Goal: Information Seeking & Learning: Learn about a topic

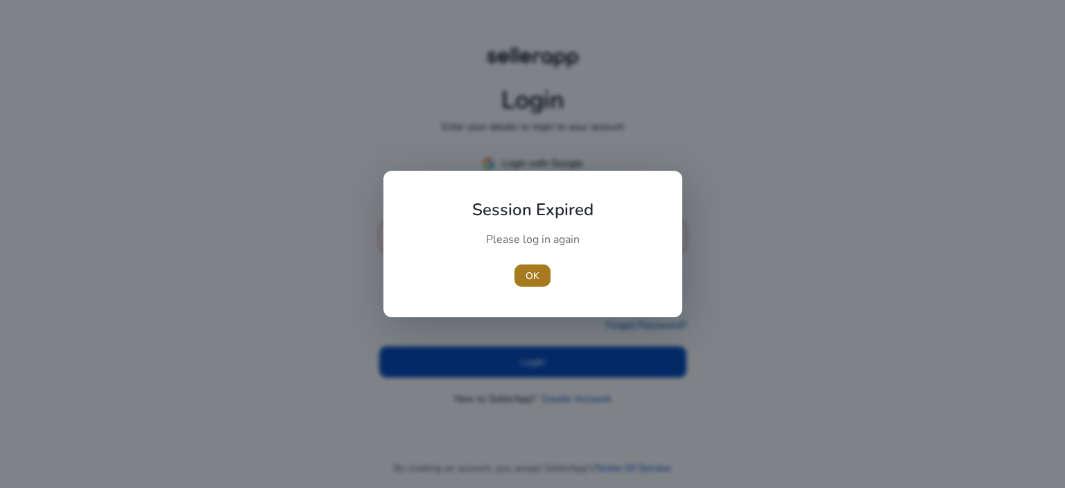
click at [538, 277] on span "OK" at bounding box center [533, 275] width 14 height 15
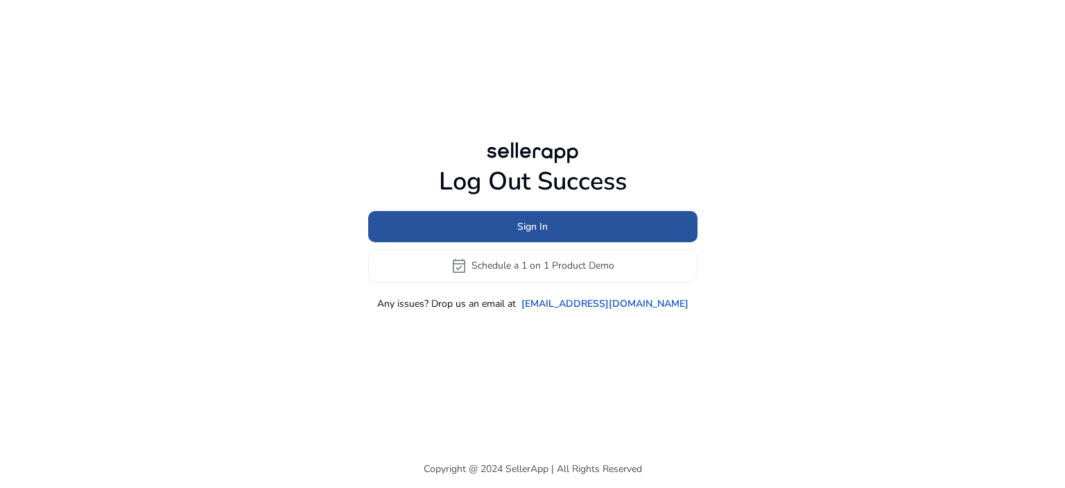
click at [526, 224] on span "Sign In" at bounding box center [532, 226] width 31 height 15
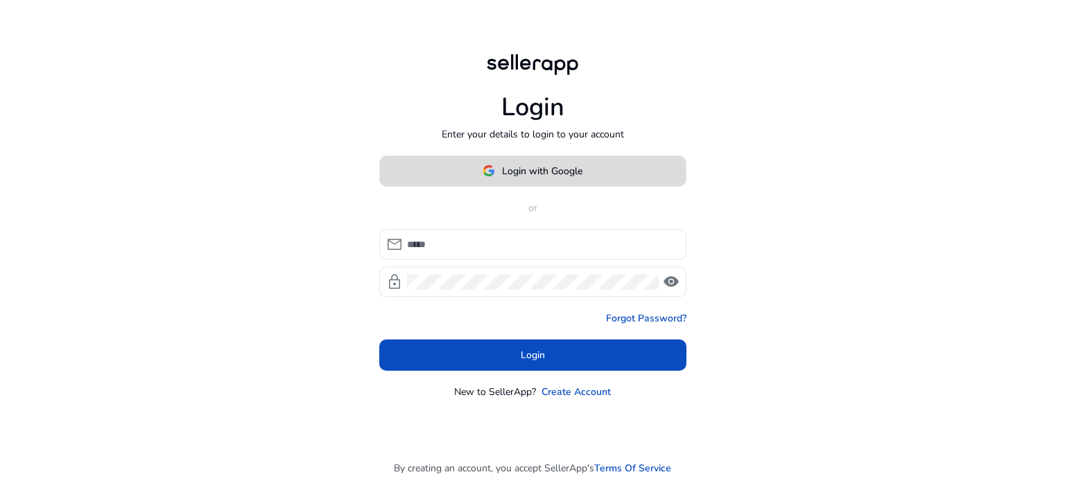
click at [526, 177] on span "Login with Google" at bounding box center [542, 171] width 80 height 15
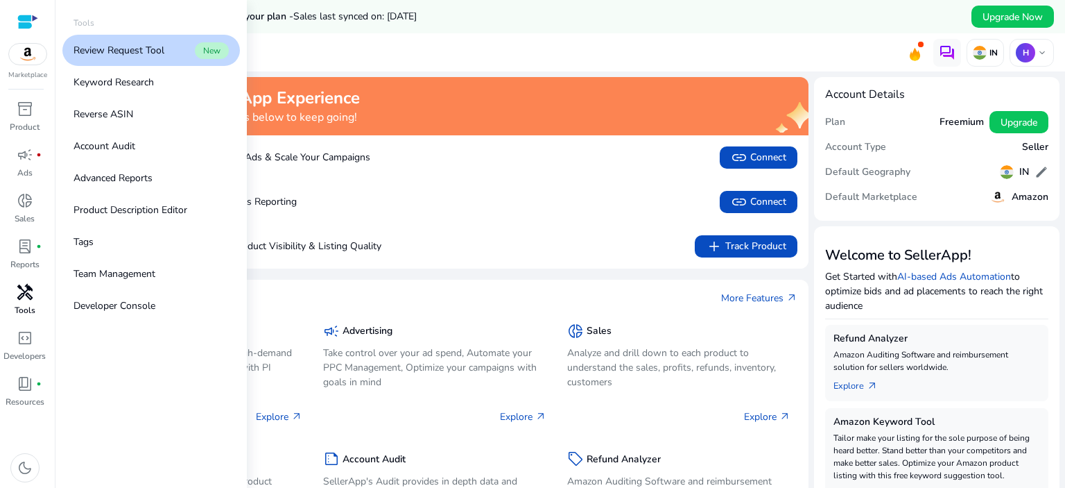
click at [27, 290] on span "handyman" at bounding box center [25, 292] width 17 height 17
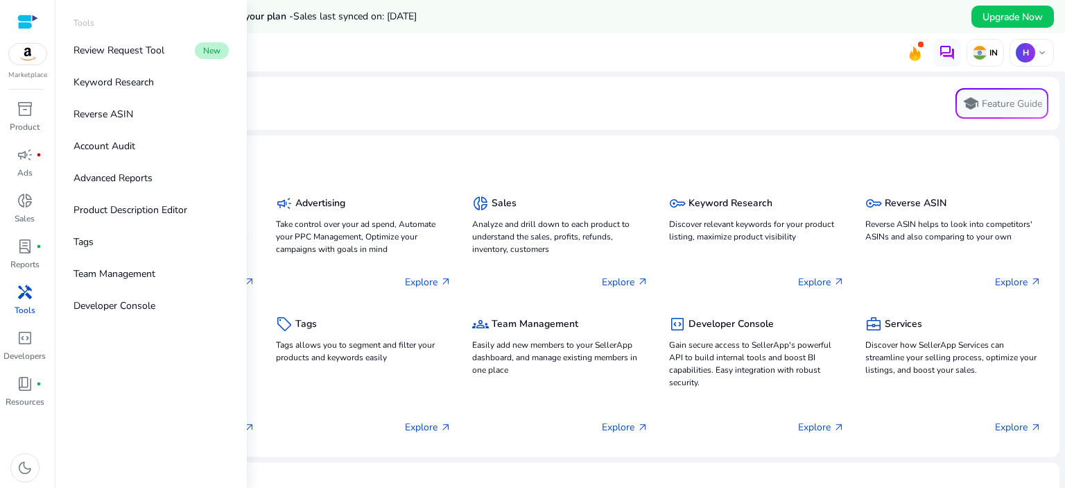
click at [21, 293] on span "handyman" at bounding box center [25, 292] width 17 height 17
click at [149, 87] on p "Keyword Research" at bounding box center [114, 82] width 80 height 15
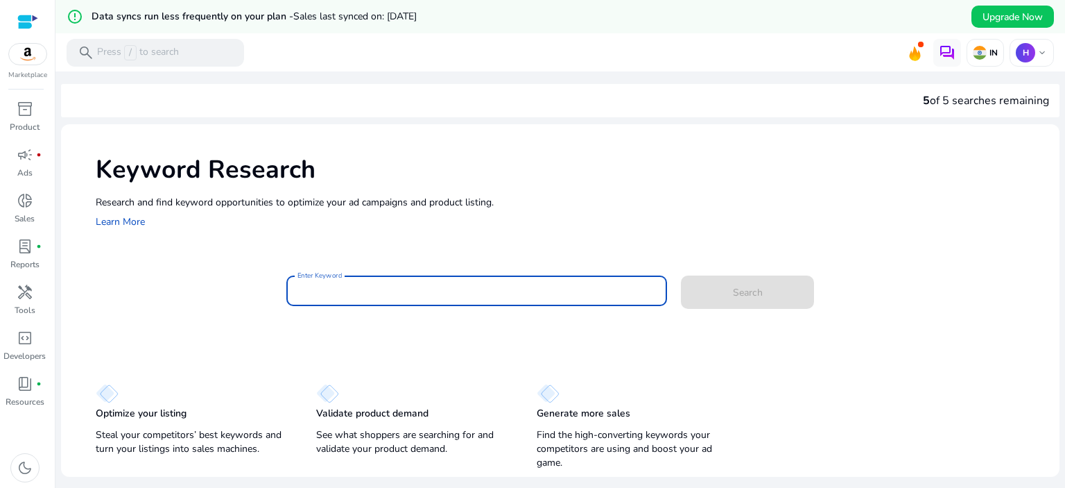
click at [389, 290] on input "Enter Keyword" at bounding box center [477, 290] width 359 height 15
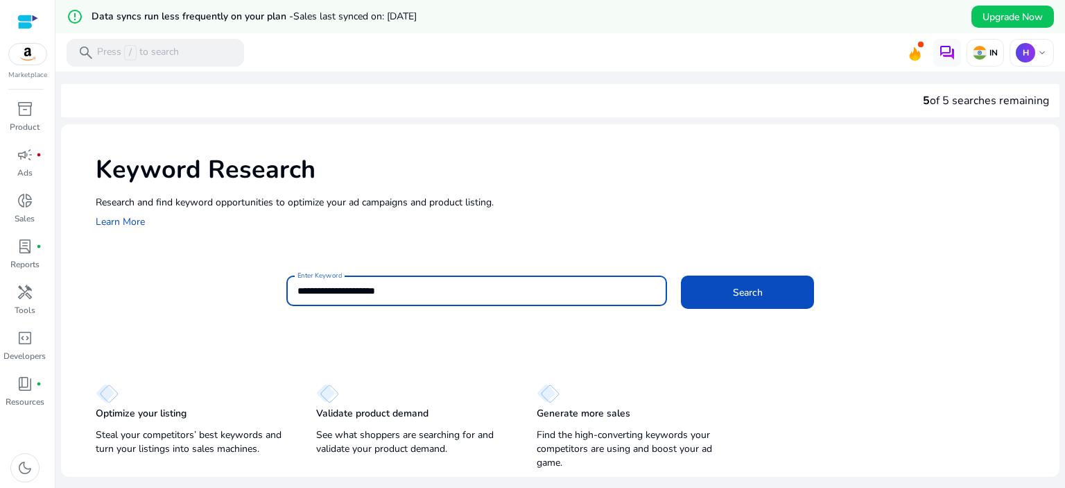
type input "**********"
click at [681, 275] on button "Search" at bounding box center [747, 291] width 133 height 33
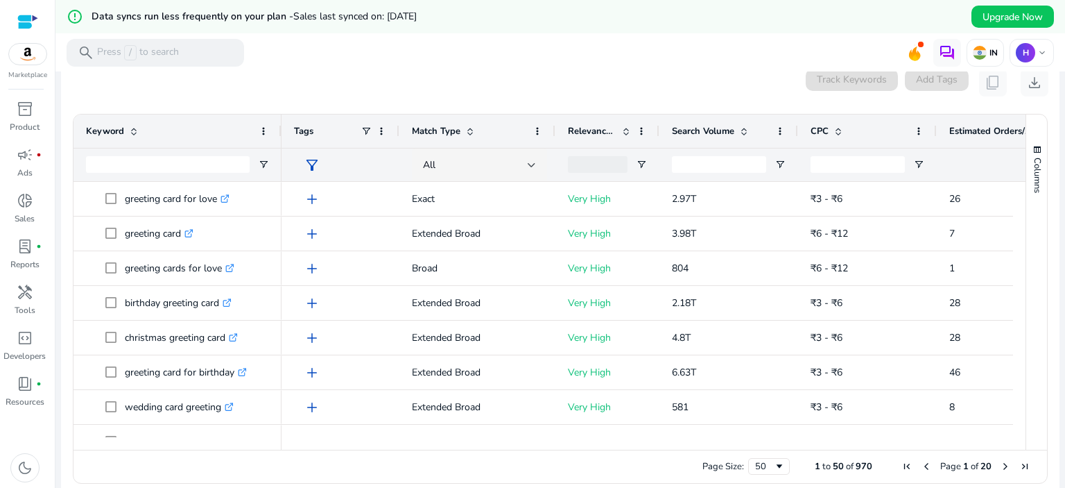
scroll to position [212, 0]
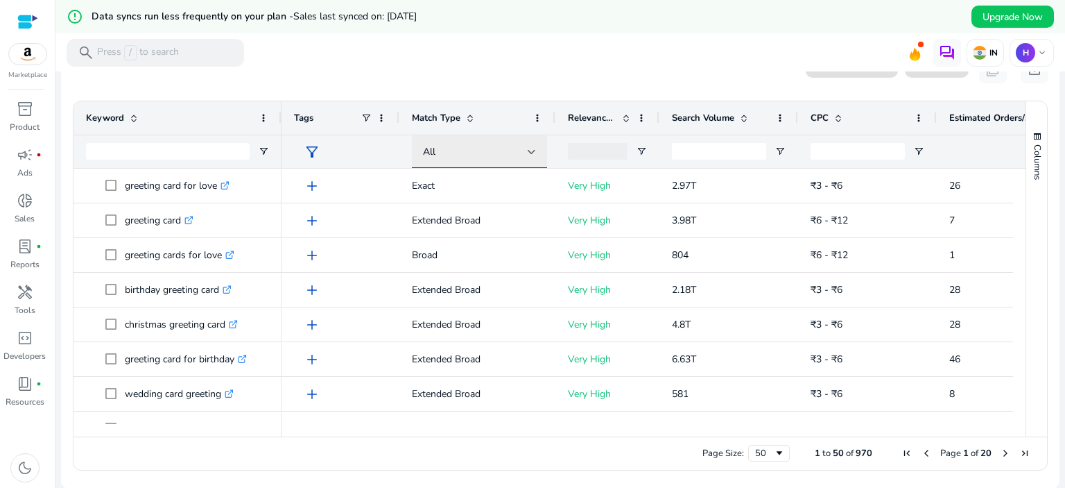
click at [527, 156] on div "All" at bounding box center [475, 151] width 105 height 15
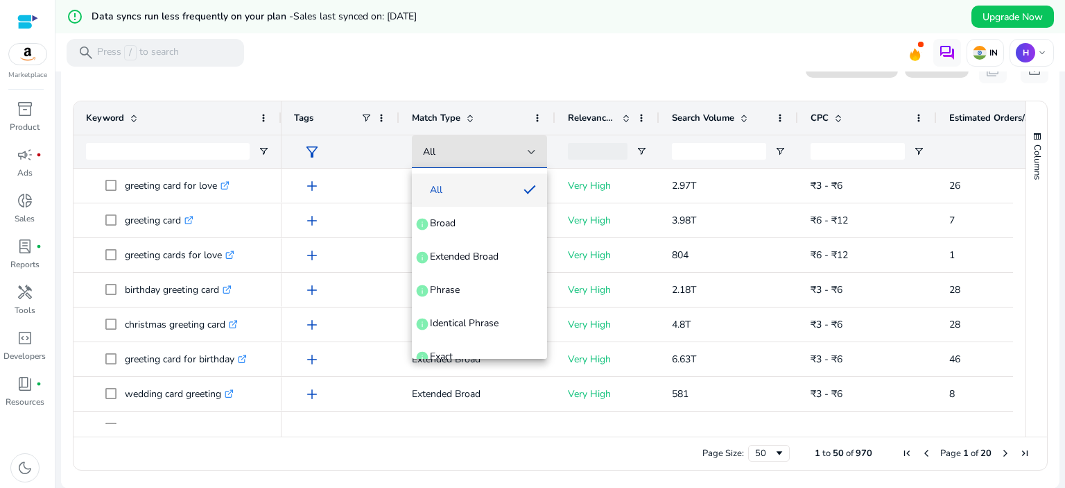
click at [500, 78] on div at bounding box center [532, 244] width 1065 height 488
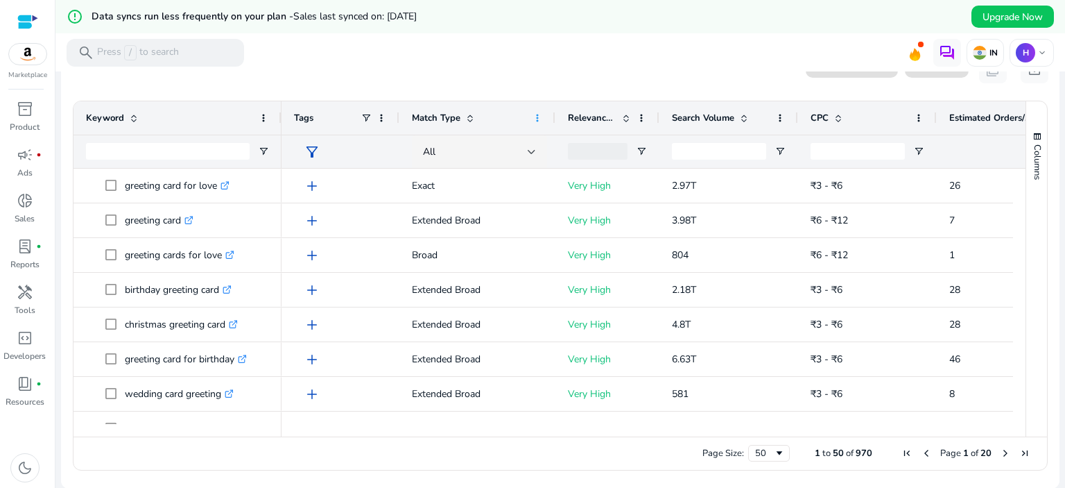
click at [538, 112] on span at bounding box center [537, 117] width 11 height 11
click at [590, 67] on mat-toolbar "search Press / to search IN H keyboard_arrow_down" at bounding box center [560, 52] width 1010 height 38
click at [642, 146] on span "Open Filter Menu" at bounding box center [641, 151] width 11 height 11
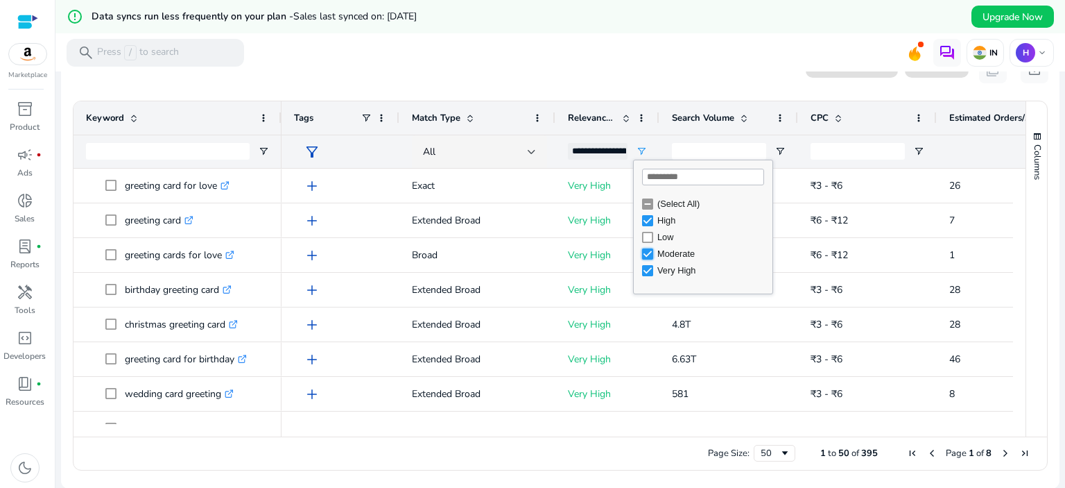
type input "**********"
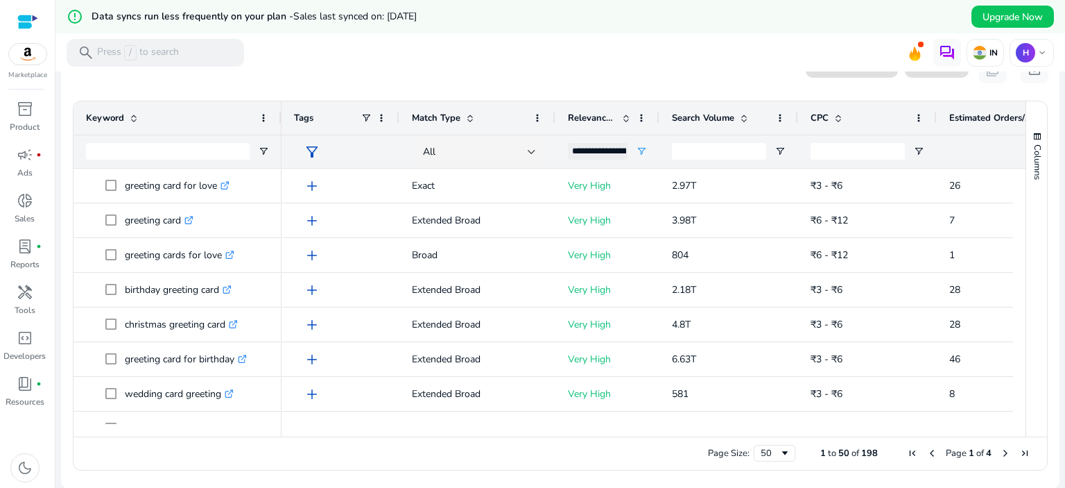
click at [512, 38] on mat-toolbar "search Press / to search IN H keyboard_arrow_down" at bounding box center [560, 52] width 1010 height 38
click at [694, 121] on span "Search Volume" at bounding box center [703, 118] width 62 height 12
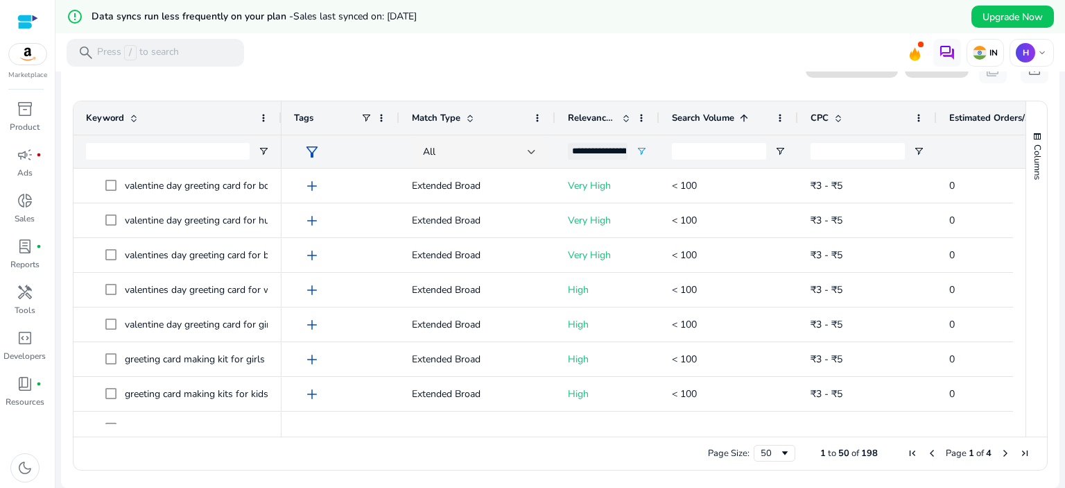
click at [694, 121] on span "Search Volume" at bounding box center [703, 118] width 62 height 12
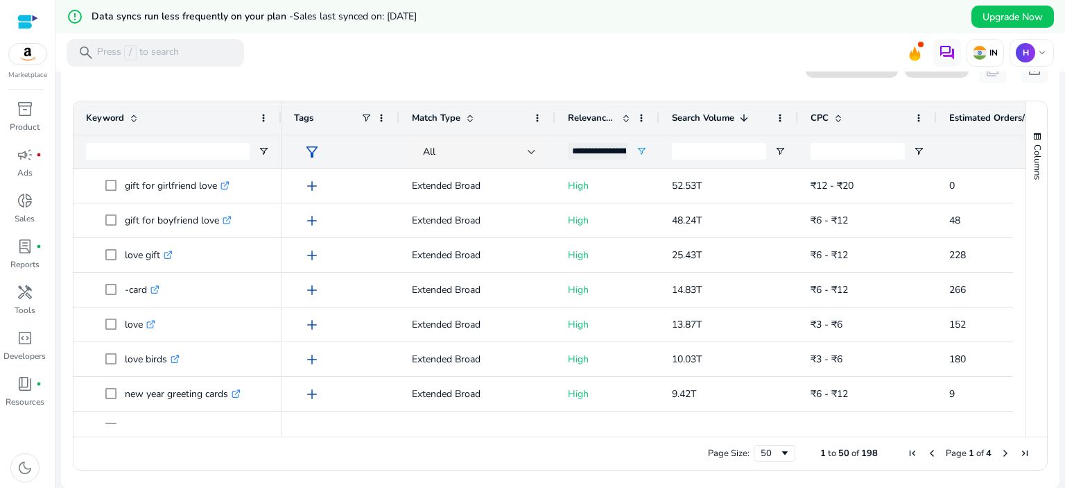
click at [694, 121] on span "Search Volume" at bounding box center [703, 118] width 62 height 12
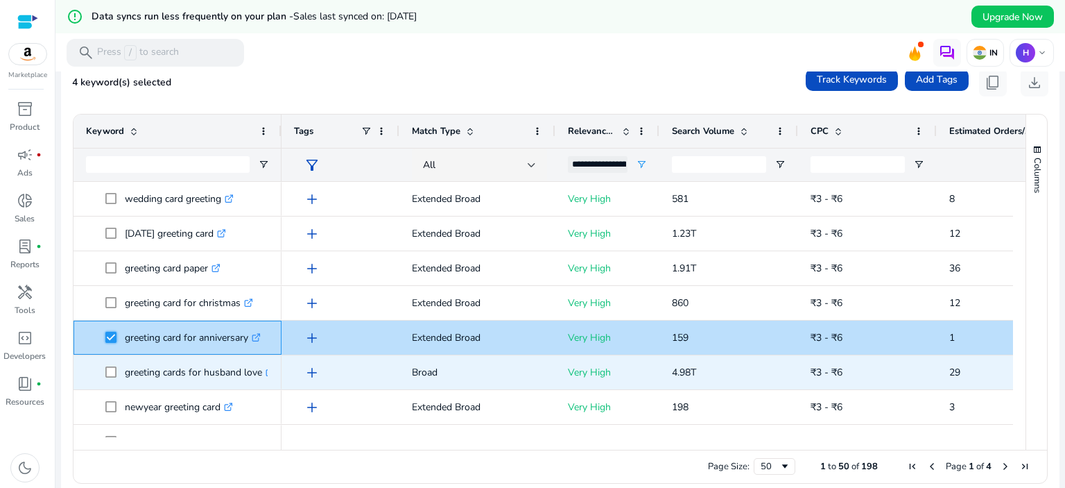
scroll to position [0, 0]
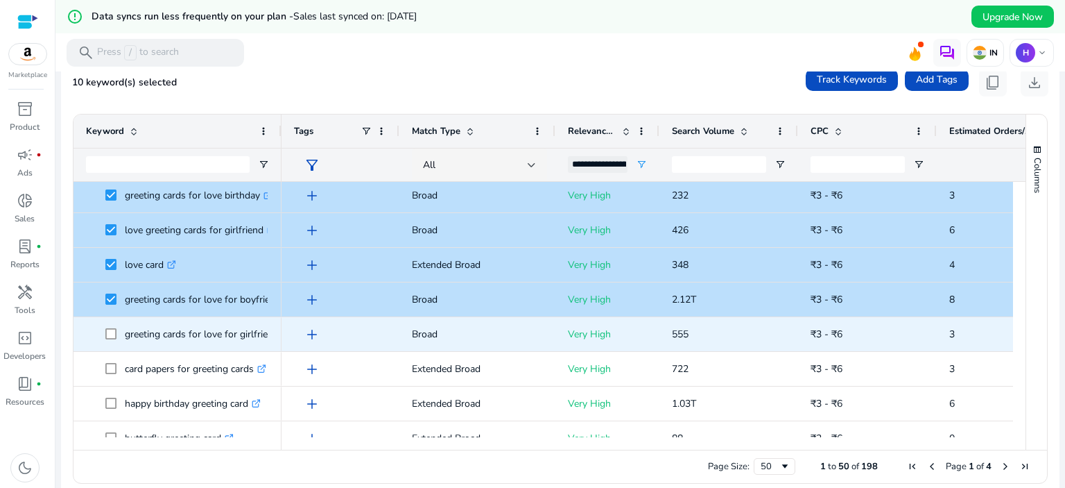
click at [117, 329] on span at bounding box center [114, 334] width 19 height 28
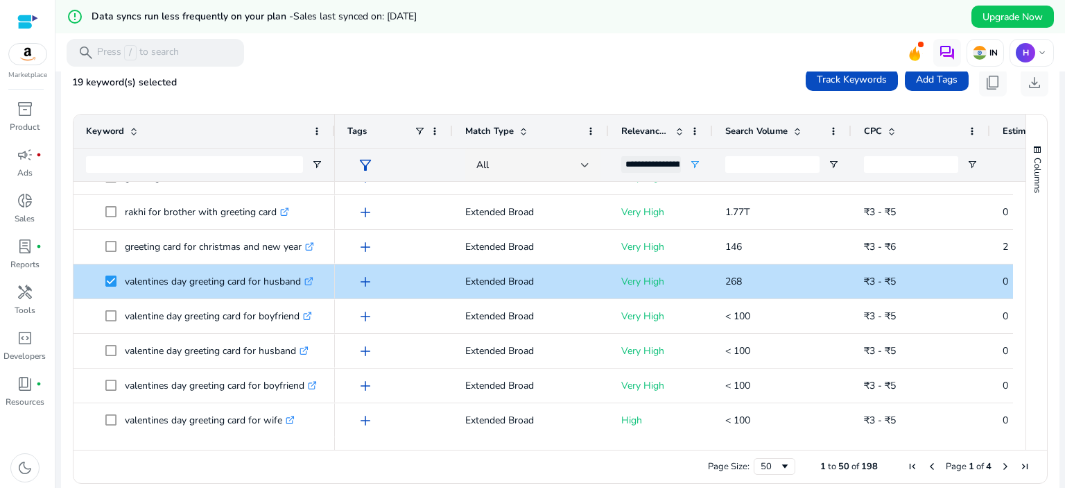
drag, startPoint x: 278, startPoint y: 132, endPoint x: 347, endPoint y: 127, distance: 68.9
click at [337, 127] on div at bounding box center [335, 130] width 6 height 33
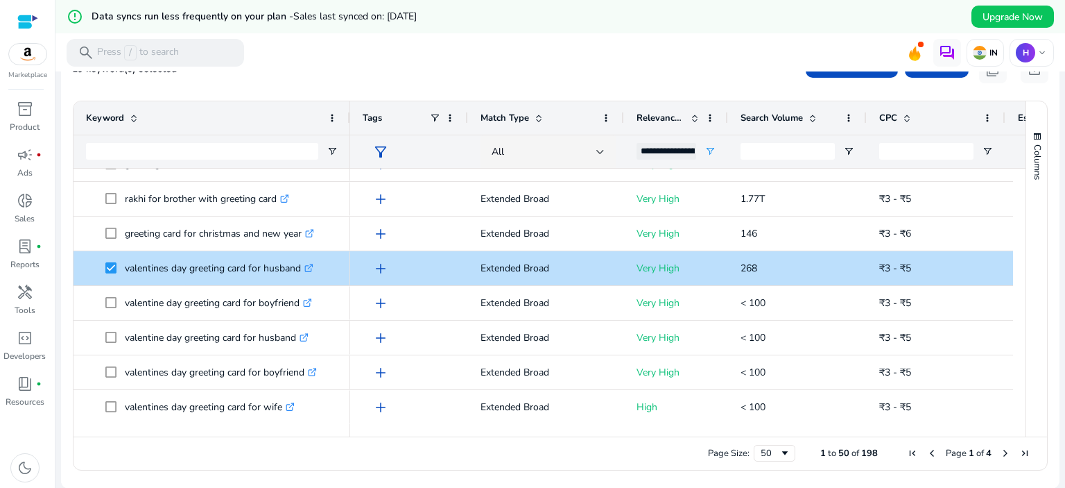
click at [1000, 449] on span "Next Page" at bounding box center [1005, 452] width 11 height 11
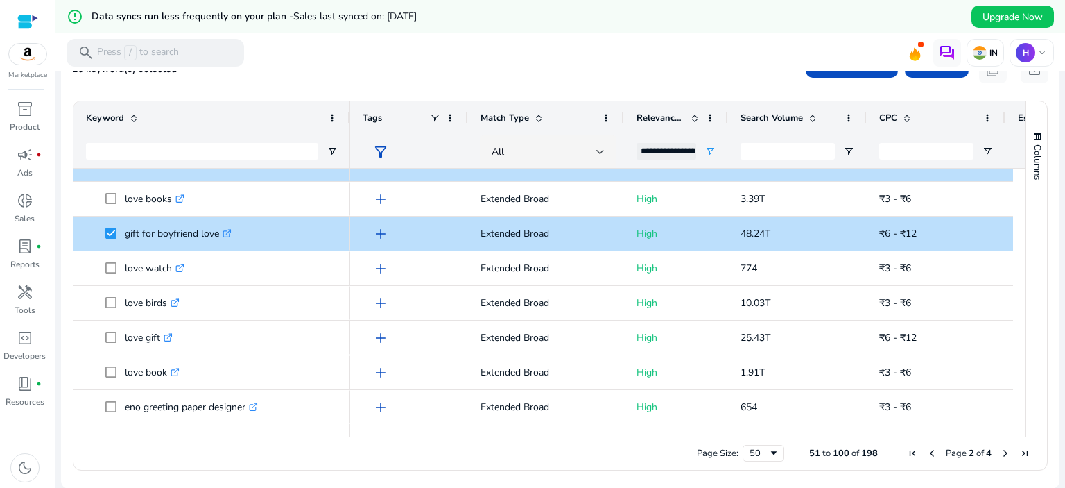
click at [1000, 447] on span "Next Page" at bounding box center [1005, 452] width 11 height 11
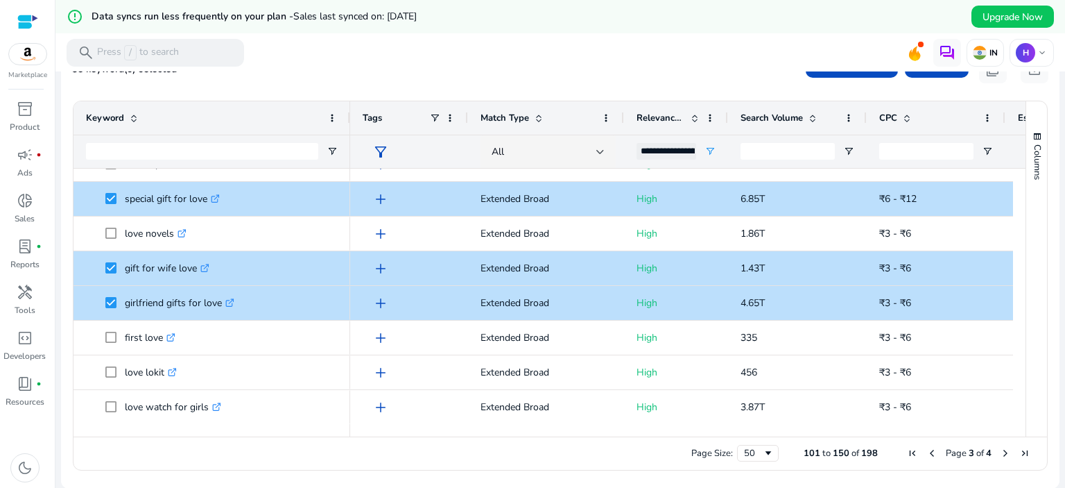
click at [1007, 447] on span "Page 3 of 4" at bounding box center [969, 453] width 132 height 12
click at [1004, 447] on span "Next Page" at bounding box center [1005, 452] width 11 height 11
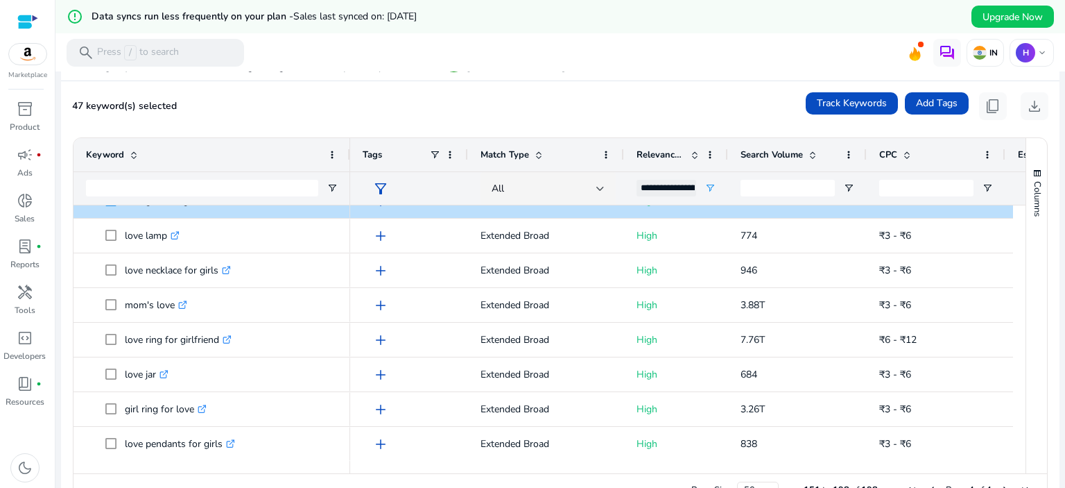
scroll to position [172, 0]
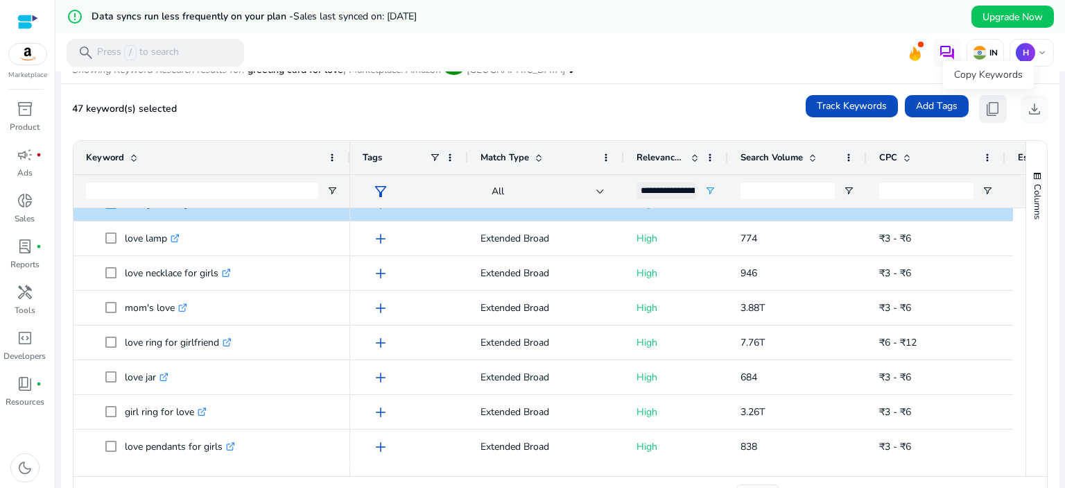
click at [988, 103] on span "content_copy" at bounding box center [993, 109] width 17 height 17
click at [986, 108] on span "content_copy" at bounding box center [993, 109] width 17 height 17
click at [810, 152] on span at bounding box center [812, 157] width 11 height 11
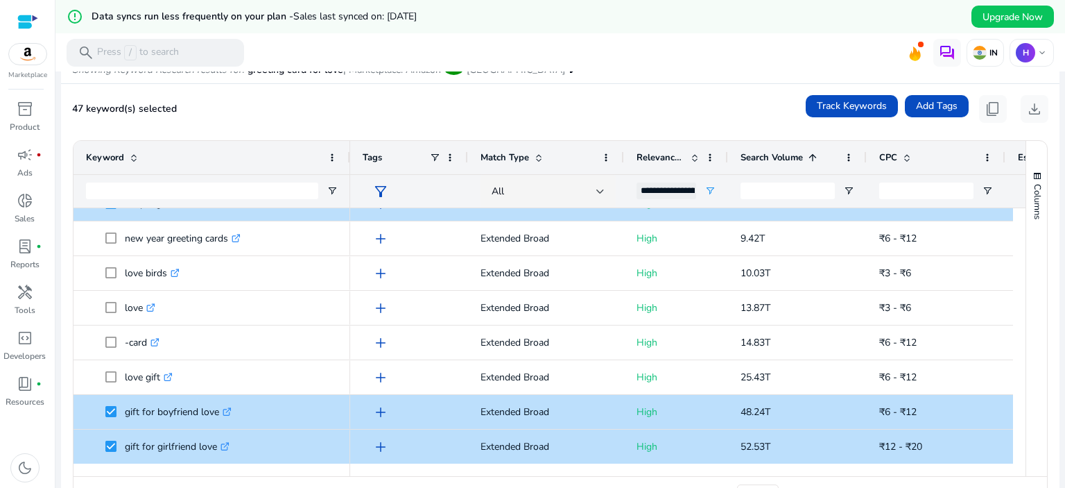
click at [810, 152] on span at bounding box center [812, 157] width 11 height 11
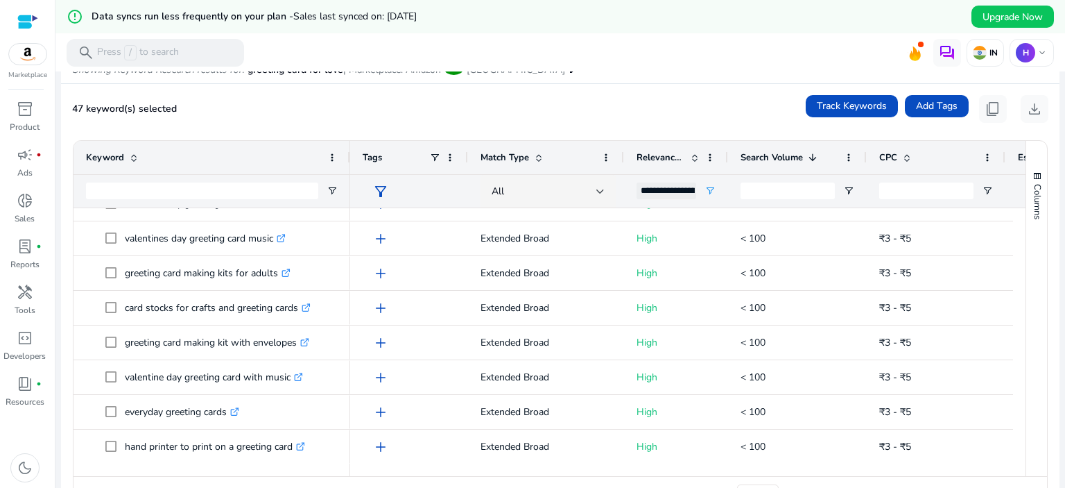
click at [810, 152] on span at bounding box center [812, 157] width 11 height 11
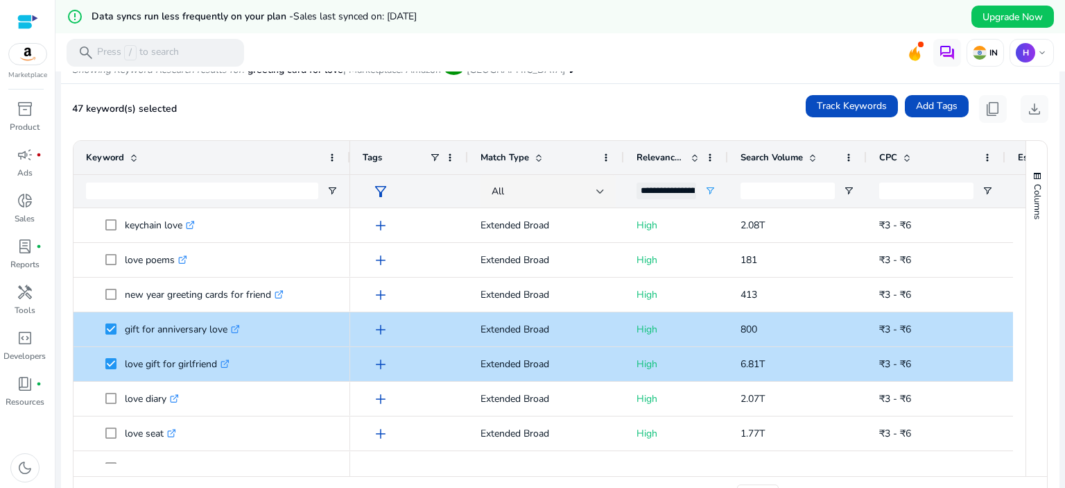
scroll to position [208, 0]
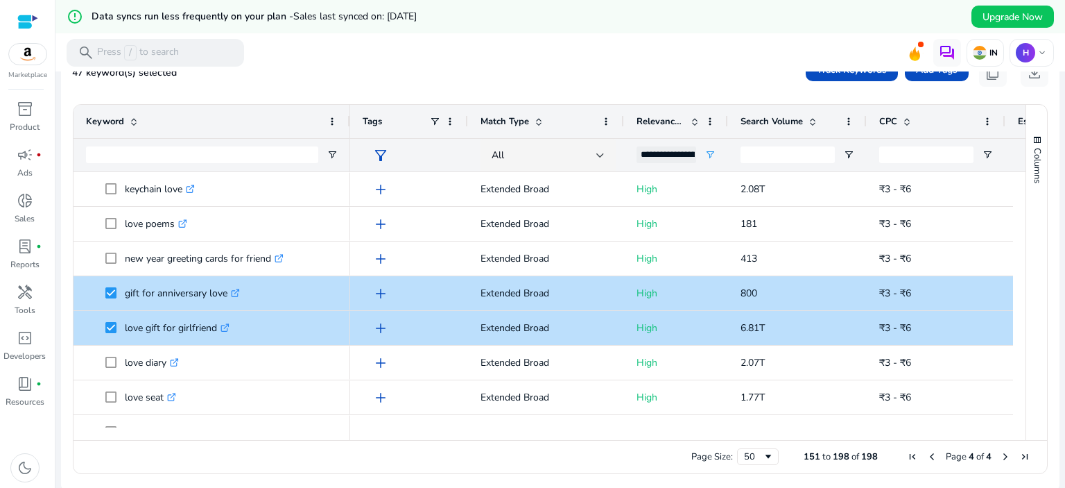
click at [904, 449] on div "Page Size: 50 151 to 198 of 198 Page 4 of 4" at bounding box center [561, 456] width 974 height 33
click at [909, 453] on span "First Page" at bounding box center [912, 456] width 11 height 11
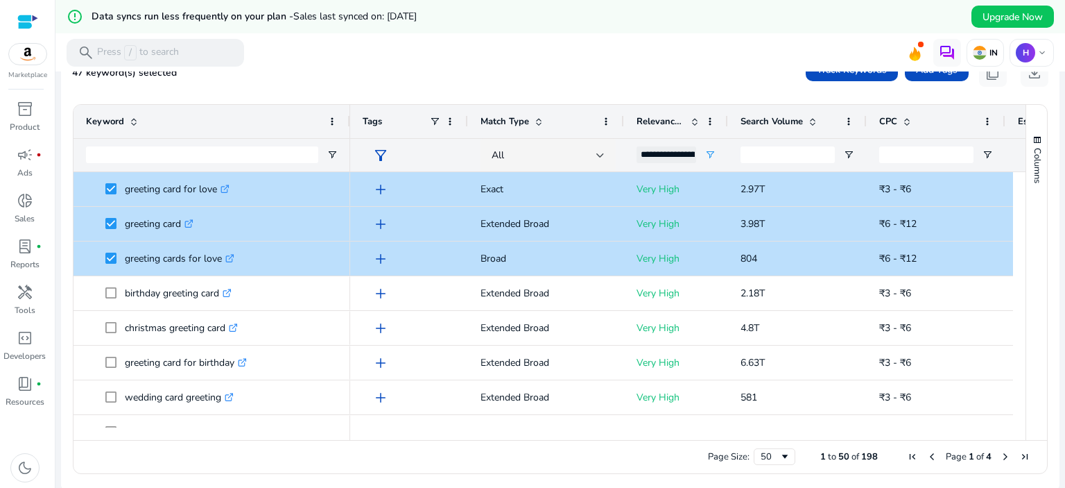
click at [816, 117] on span at bounding box center [812, 121] width 11 height 11
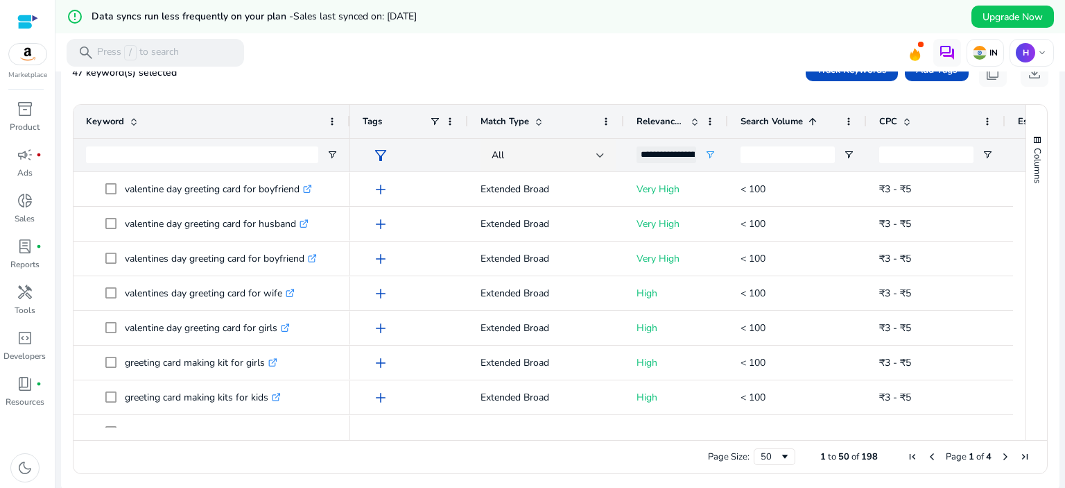
click at [816, 117] on span at bounding box center [812, 121] width 11 height 11
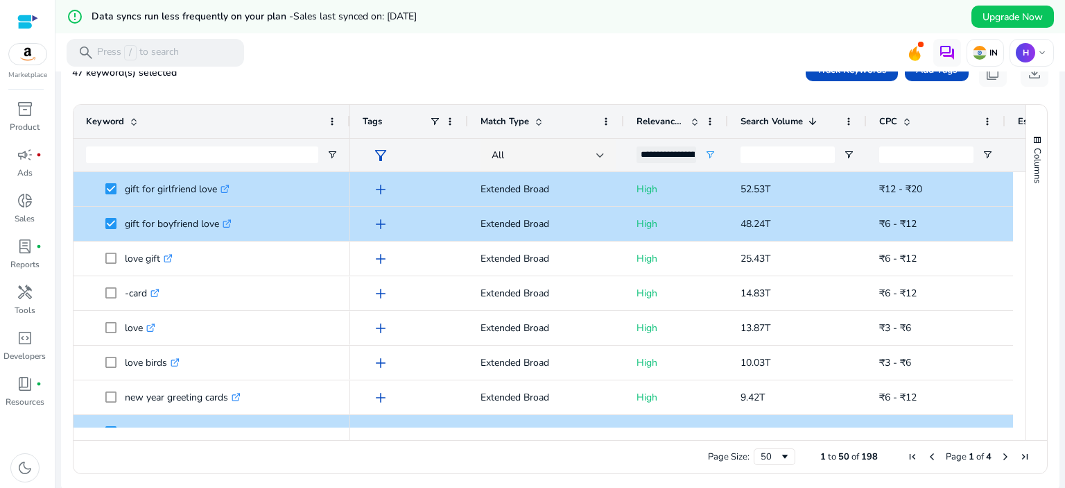
click at [395, 67] on mat-toolbar "search Press / to search IN H keyboard_arrow_down" at bounding box center [560, 52] width 1010 height 38
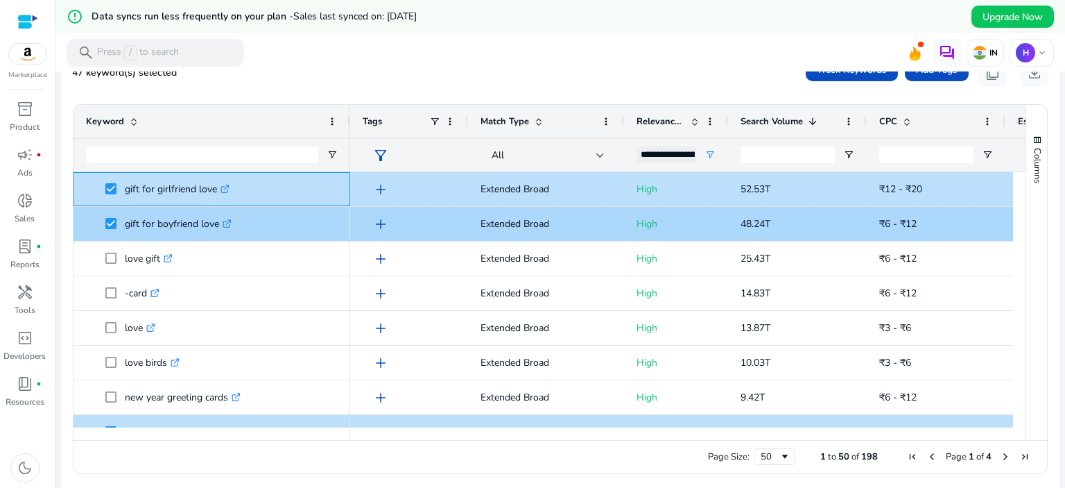
drag, startPoint x: 123, startPoint y: 180, endPoint x: 227, endPoint y: 234, distance: 117.0
copy div "gift for girlfriend love .st0{fill:#2c8af8} gift for boyfriend love"
